Goal: Information Seeking & Learning: Learn about a topic

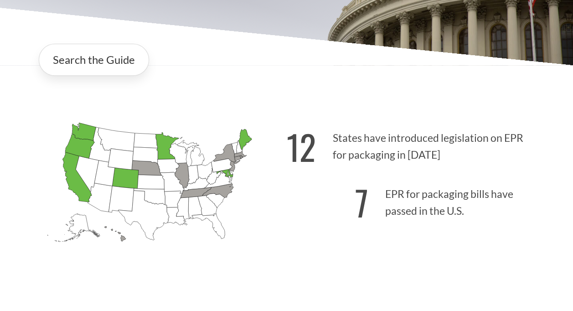
scroll to position [147, 0]
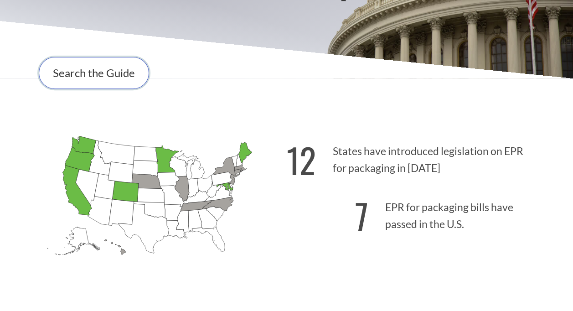
click at [62, 78] on link "Search the Guide" at bounding box center [94, 73] width 110 height 32
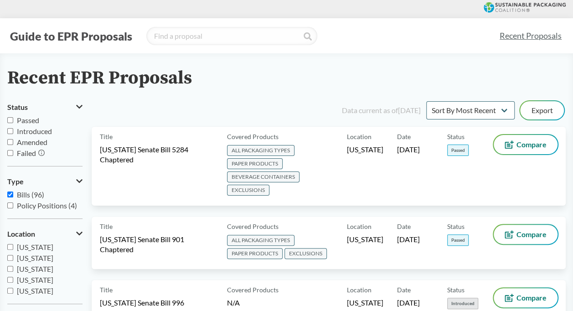
click at [13, 121] on input "Passed" at bounding box center [10, 120] width 6 height 6
checkbox input "true"
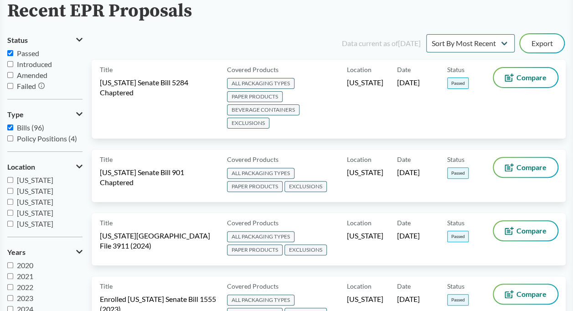
scroll to position [68, 0]
click at [183, 94] on span "[US_STATE] Senate Bill 5284 Chaptered" at bounding box center [158, 87] width 116 height 20
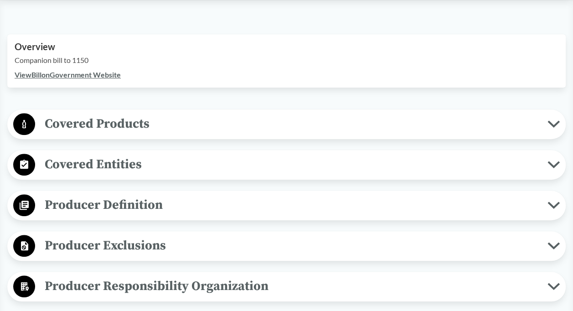
scroll to position [300, 0]
click at [556, 124] on icon at bounding box center [554, 123] width 10 height 5
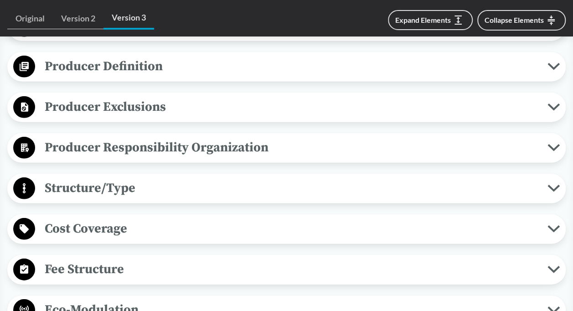
scroll to position [1239, 0]
